Goal: Task Accomplishment & Management: Use online tool/utility

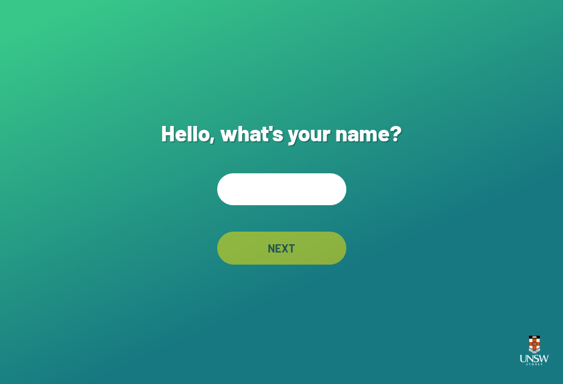
scroll to position [118, 0]
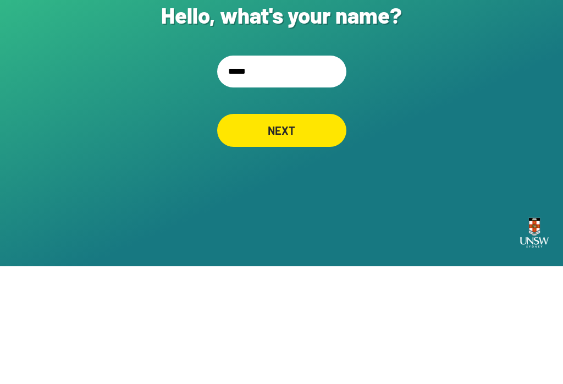
type input "******"
click at [319, 231] on div "NEXT" at bounding box center [281, 247] width 129 height 33
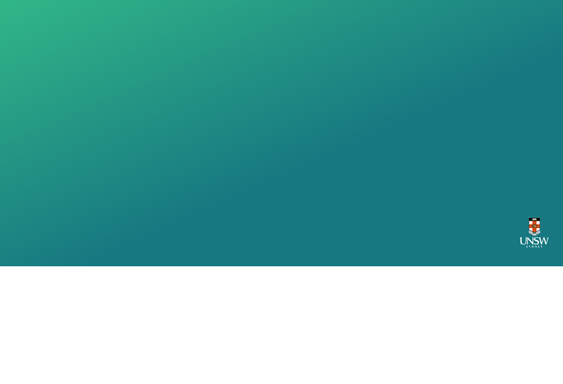
scroll to position [17, 0]
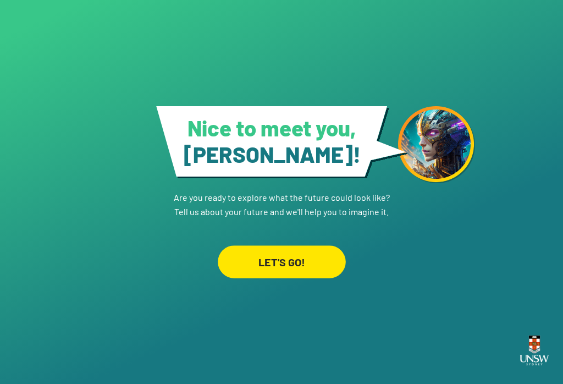
click at [315, 247] on div "LET'S GO!" at bounding box center [282, 261] width 128 height 32
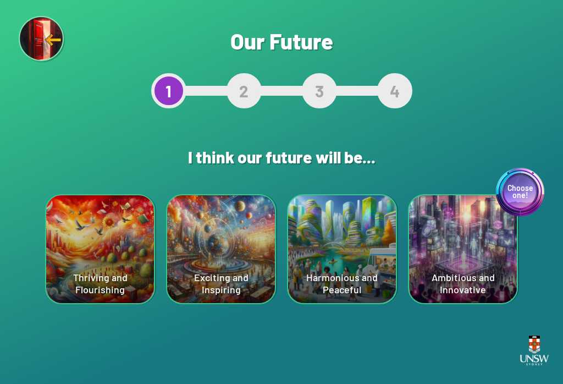
click at [468, 256] on div "Choose one! Ambitious and Innovative" at bounding box center [463, 249] width 108 height 108
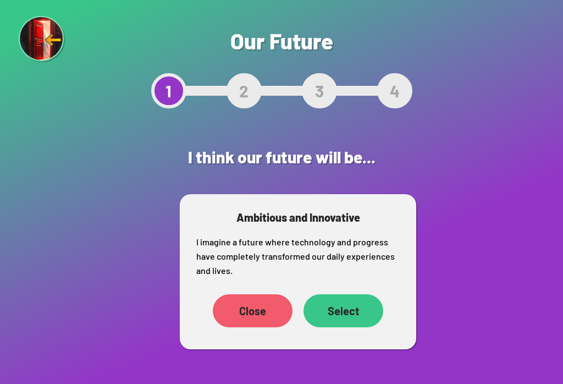
click at [357, 313] on div "Select" at bounding box center [344, 310] width 80 height 33
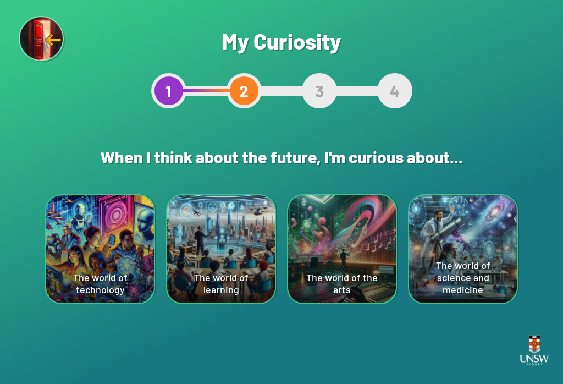
click at [479, 243] on div "The world of science and medicine" at bounding box center [463, 249] width 108 height 108
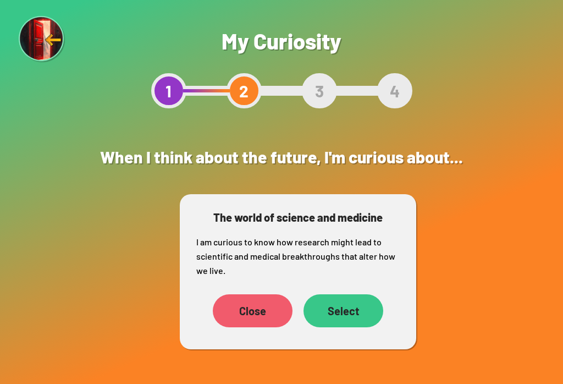
click at [364, 313] on div "Select" at bounding box center [344, 310] width 80 height 33
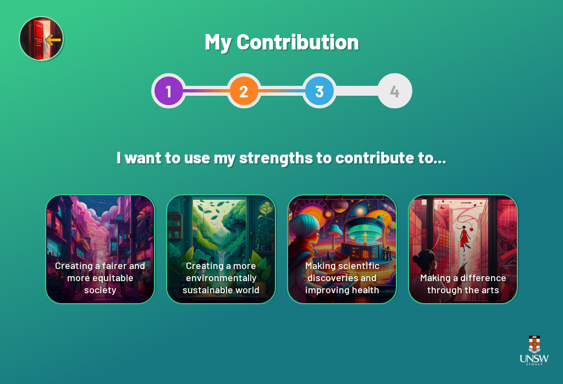
click at [74, 256] on div "Creating a fairer and more equitable society" at bounding box center [100, 249] width 108 height 108
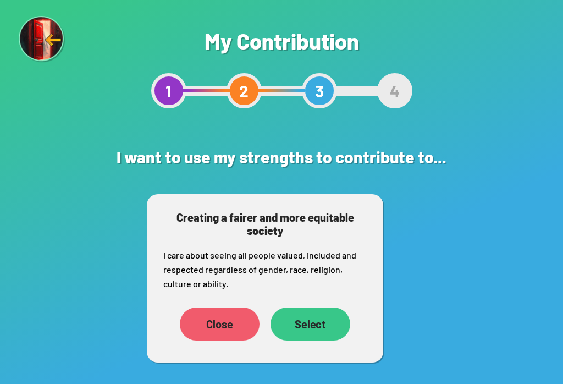
click at [329, 327] on div "Select" at bounding box center [311, 323] width 80 height 33
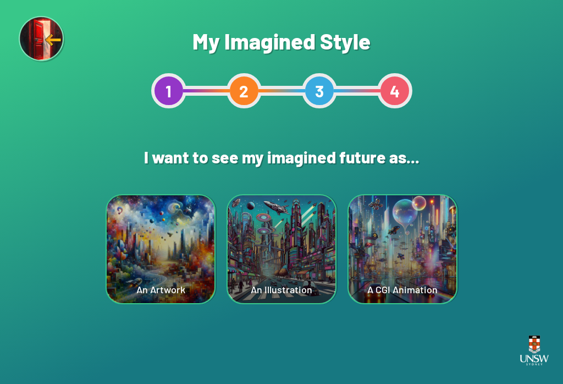
click at [300, 268] on div "An Illustration" at bounding box center [282, 249] width 108 height 108
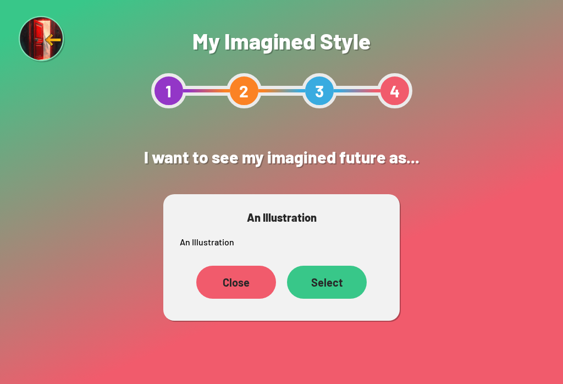
click at [338, 275] on div "Select" at bounding box center [327, 282] width 80 height 33
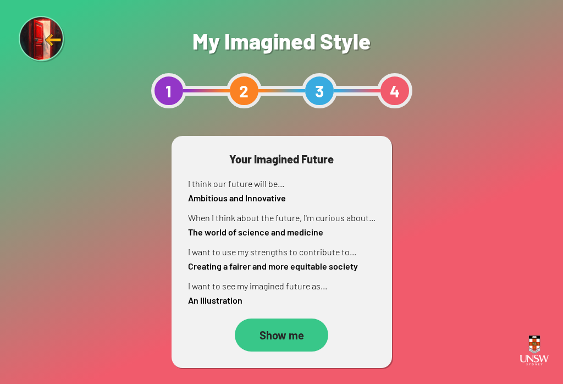
click at [304, 347] on div "Show me" at bounding box center [281, 334] width 93 height 33
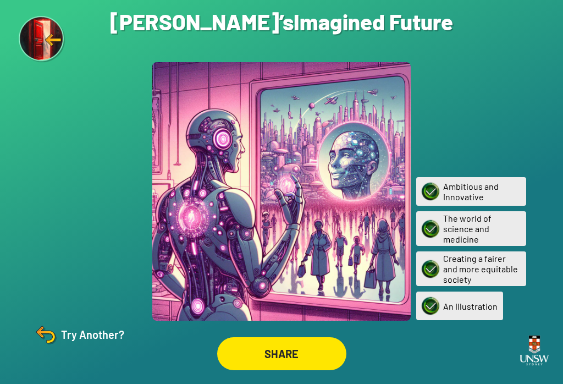
click at [267, 351] on div "SHARE" at bounding box center [281, 353] width 129 height 33
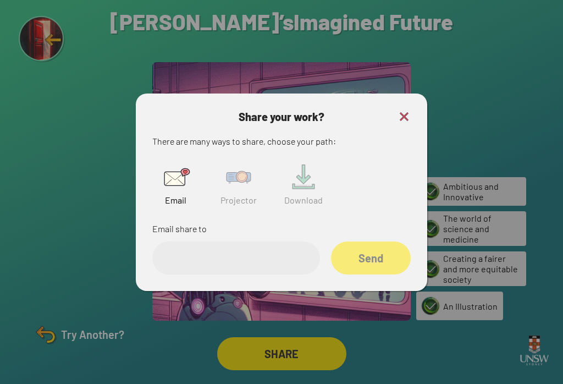
click at [247, 187] on img at bounding box center [238, 176] width 35 height 35
click at [219, 260] on input "text" at bounding box center [236, 257] width 168 height 33
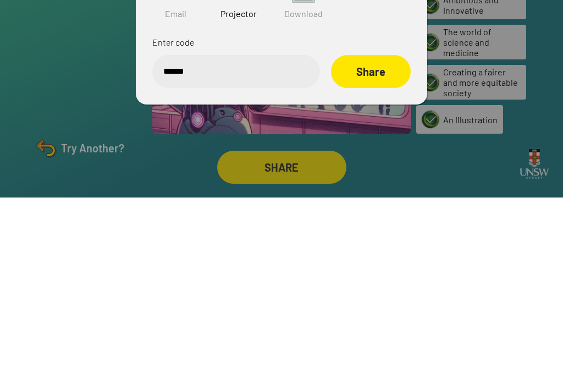
click at [379, 241] on div "Share" at bounding box center [371, 257] width 80 height 33
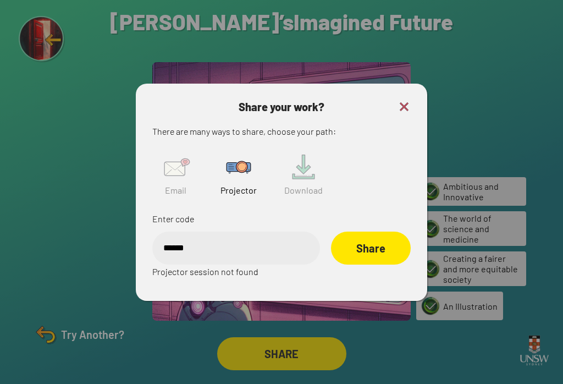
click at [180, 234] on input "******" at bounding box center [236, 247] width 168 height 33
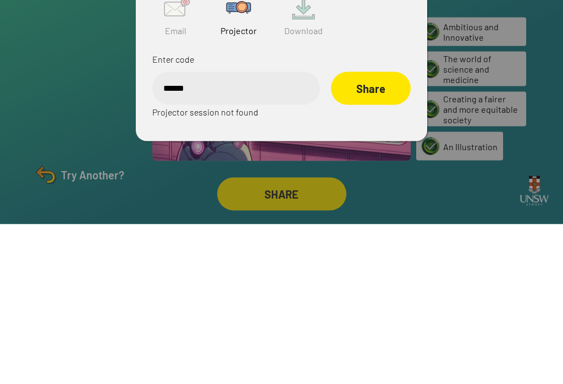
click at [176, 231] on input "******" at bounding box center [236, 247] width 168 height 33
type input "******"
click at [394, 231] on div "Share" at bounding box center [371, 247] width 80 height 33
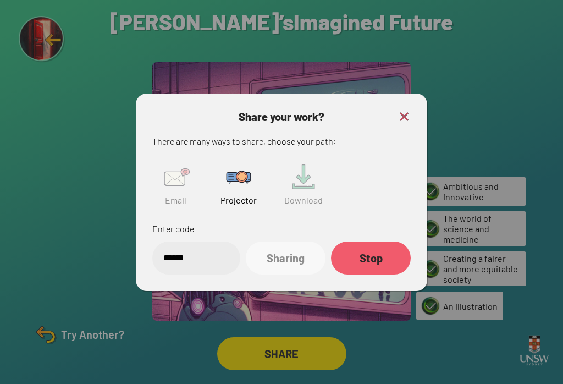
click at [378, 245] on div "Stop" at bounding box center [371, 257] width 80 height 33
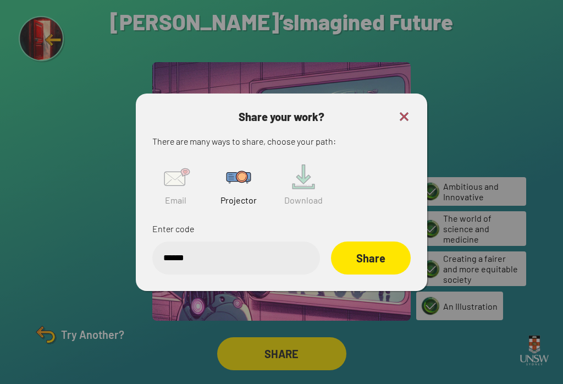
click at [402, 110] on img at bounding box center [404, 116] width 13 height 13
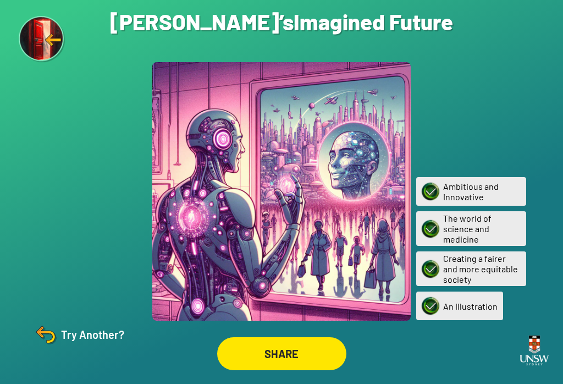
click at [49, 45] on img at bounding box center [42, 39] width 47 height 47
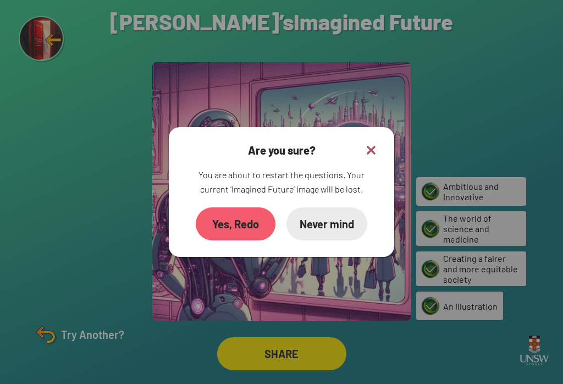
click at [244, 207] on div "Yes, Redo" at bounding box center [236, 223] width 80 height 33
